Goal: Task Accomplishment & Management: Use online tool/utility

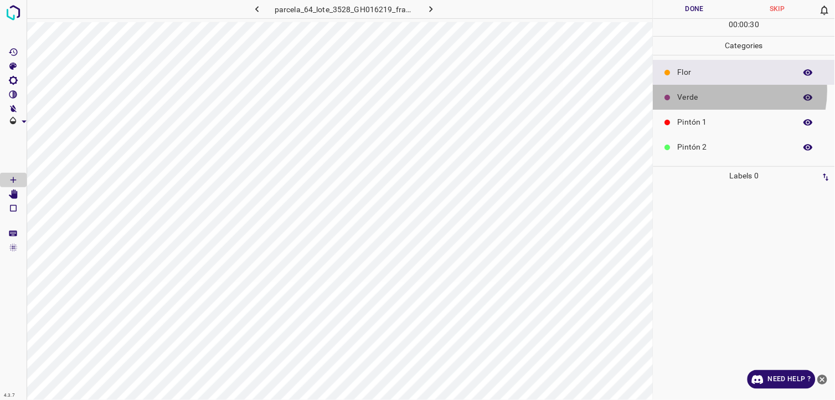
drag, startPoint x: 722, startPoint y: 91, endPoint x: 705, endPoint y: 93, distance: 17.9
click at [722, 90] on div "Verde" at bounding box center [745, 97] width 182 height 25
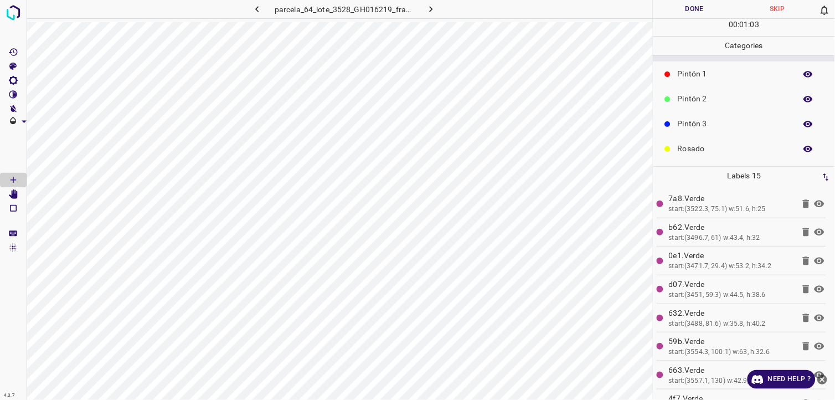
scroll to position [97, 0]
click at [716, 139] on div "Azul" at bounding box center [745, 149] width 182 height 25
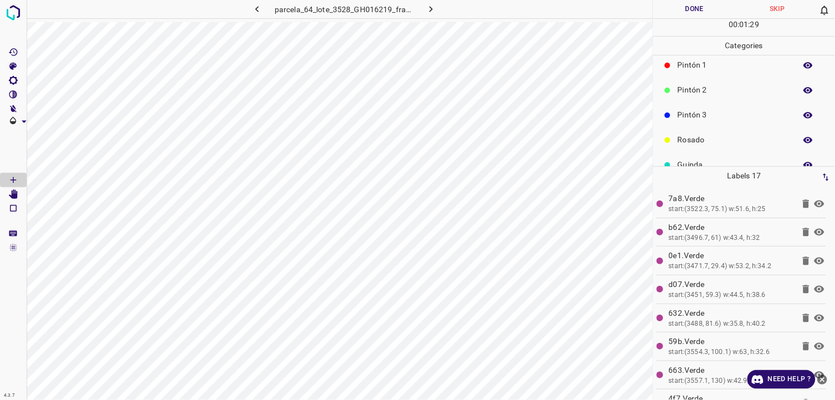
scroll to position [35, 0]
click at [687, 109] on p "Pintón 2" at bounding box center [734, 112] width 113 height 12
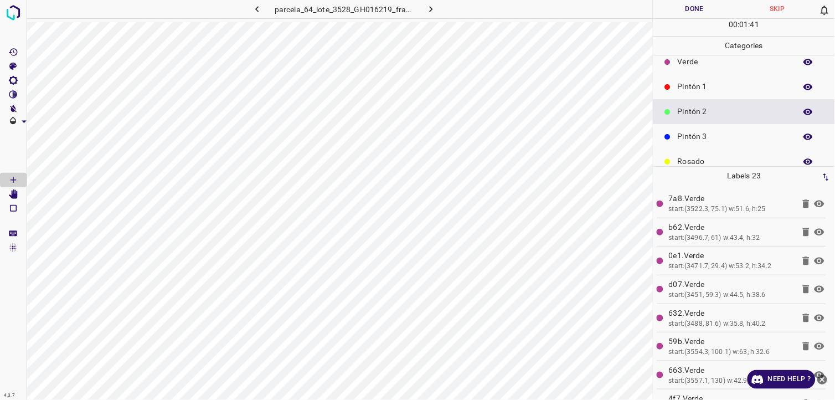
click at [699, 134] on p "Pintón 3" at bounding box center [734, 137] width 113 height 12
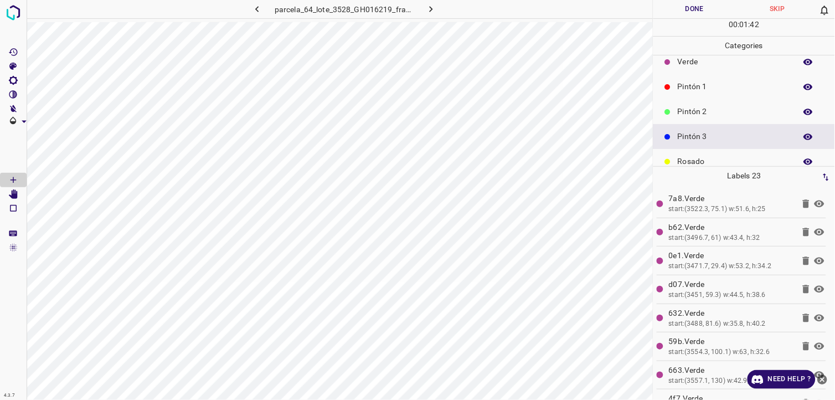
click at [727, 103] on div "Pintón 2" at bounding box center [745, 111] width 182 height 25
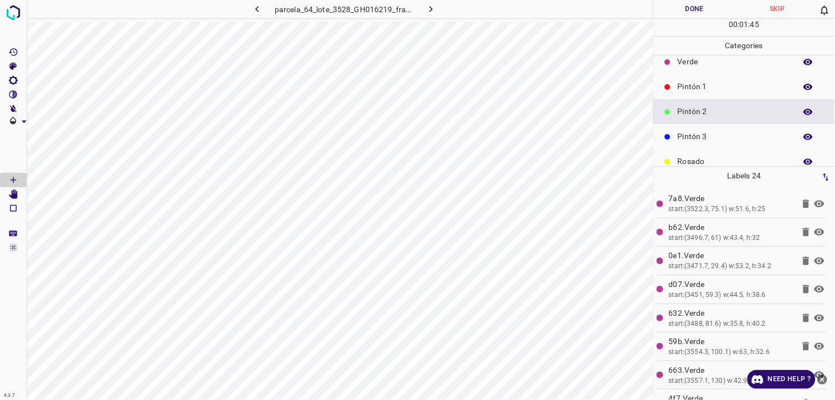
click at [716, 136] on p "Pintón 3" at bounding box center [734, 137] width 113 height 12
